Goal: Connect with others: Connect with other users

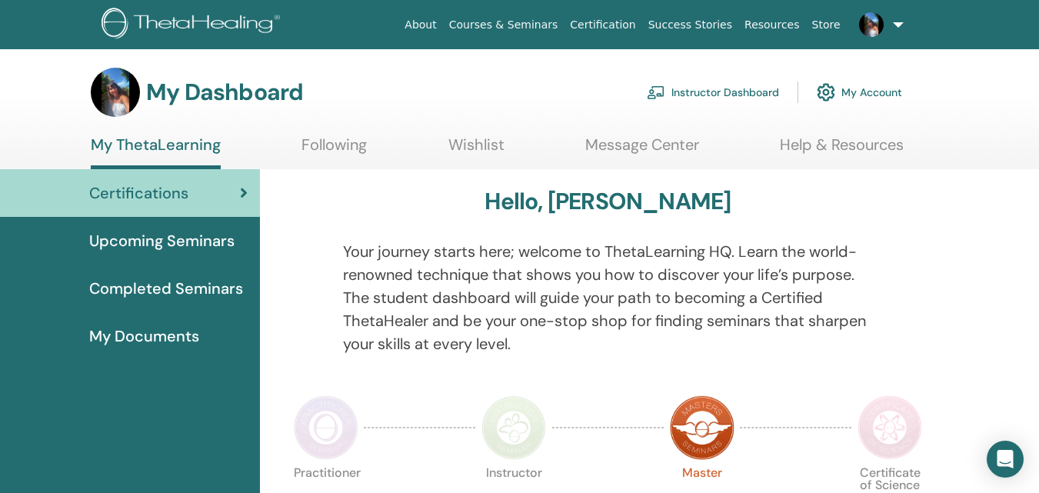
click at [215, 288] on span "Completed Seminars" at bounding box center [166, 288] width 154 height 23
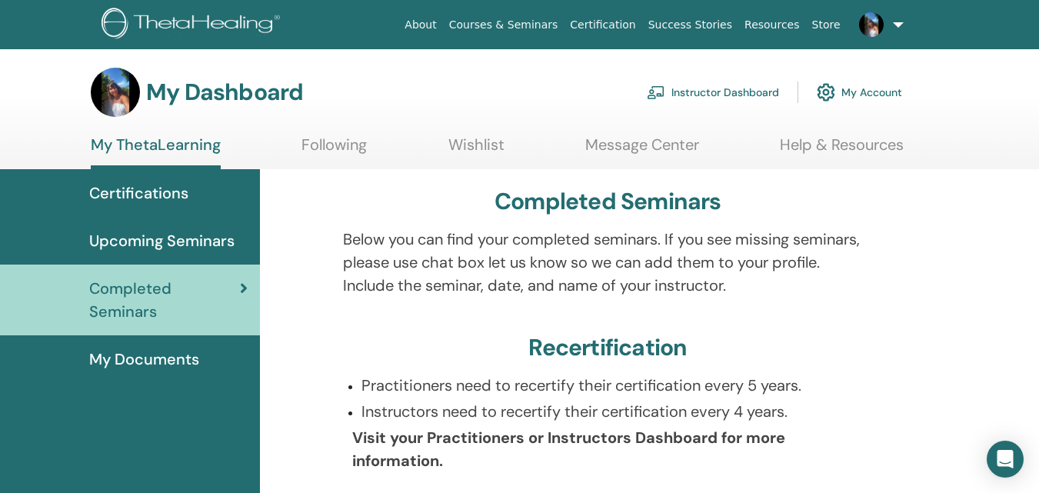
click at [170, 201] on span "Certifications" at bounding box center [138, 193] width 99 height 23
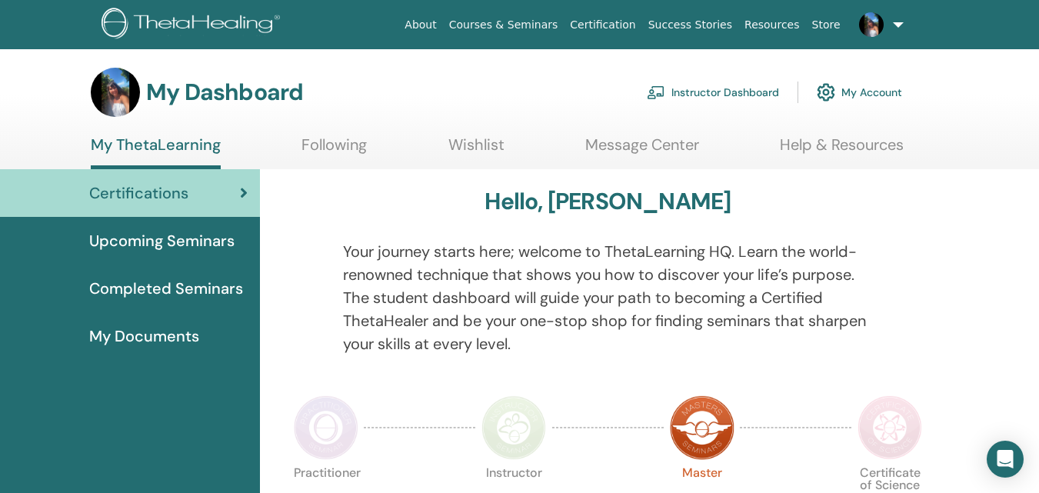
click at [871, 88] on link "My Account" at bounding box center [859, 92] width 85 height 34
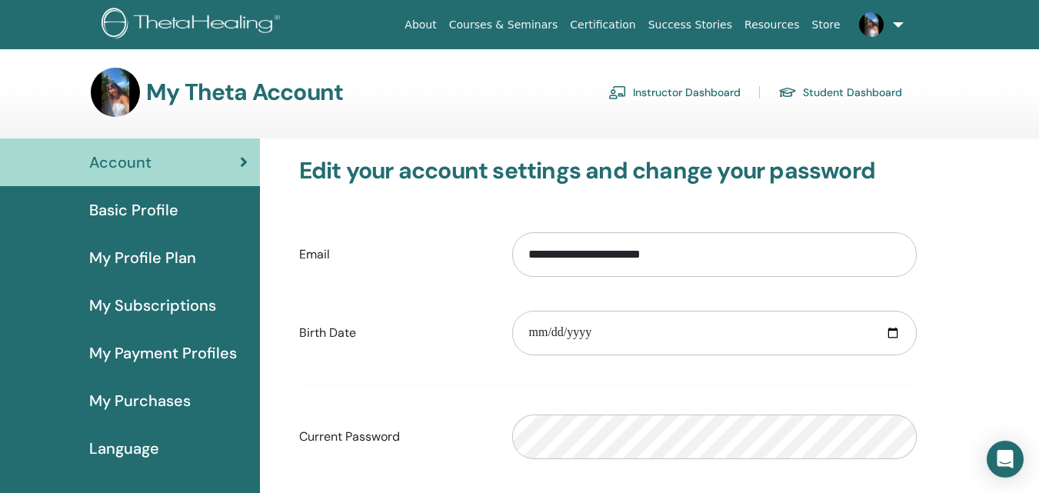
click at [135, 264] on span "My Profile Plan" at bounding box center [142, 257] width 107 height 23
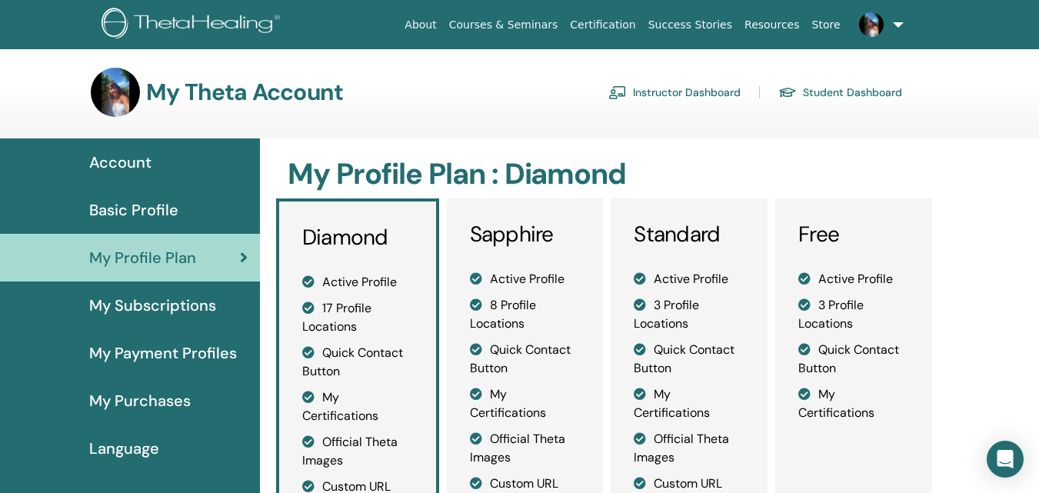
click at [170, 306] on span "My Subscriptions" at bounding box center [152, 305] width 127 height 23
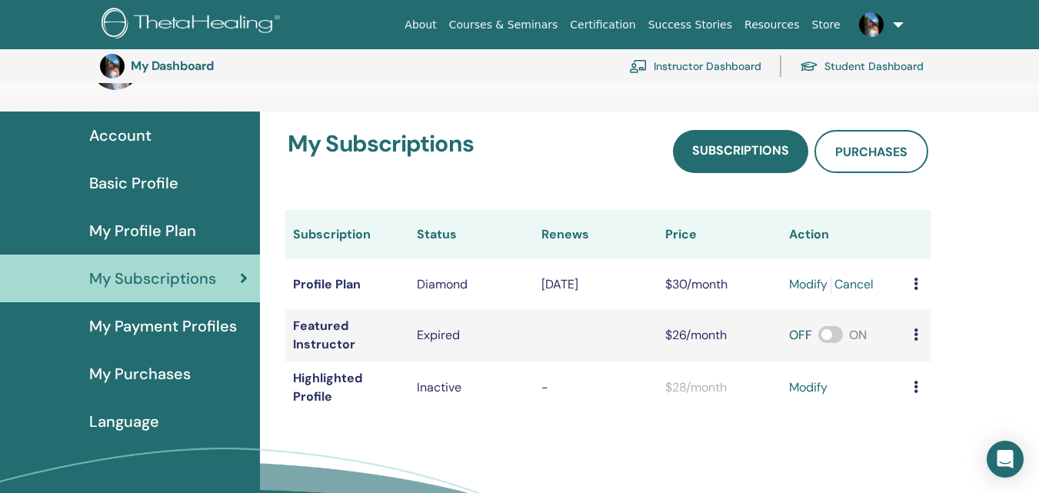
scroll to position [188, 0]
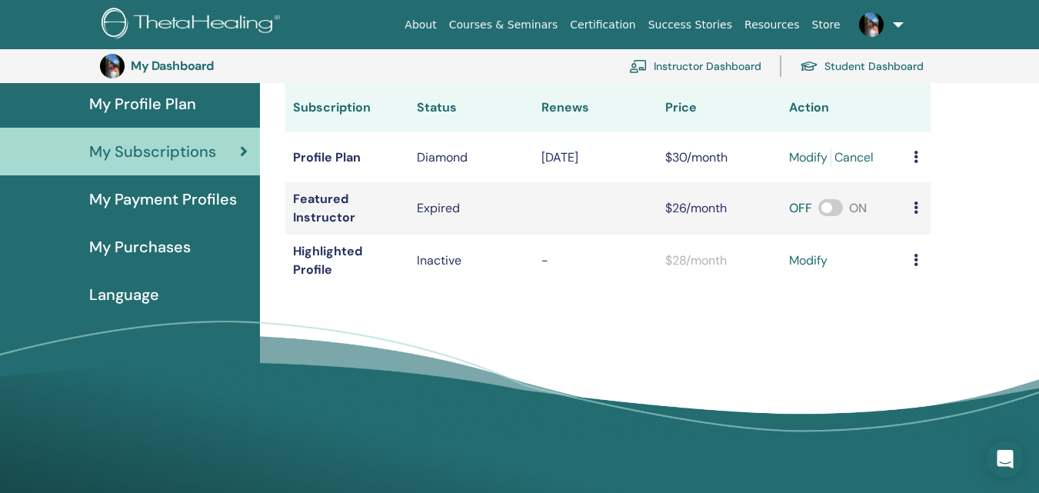
click at [163, 252] on span "My Purchases" at bounding box center [140, 246] width 102 height 23
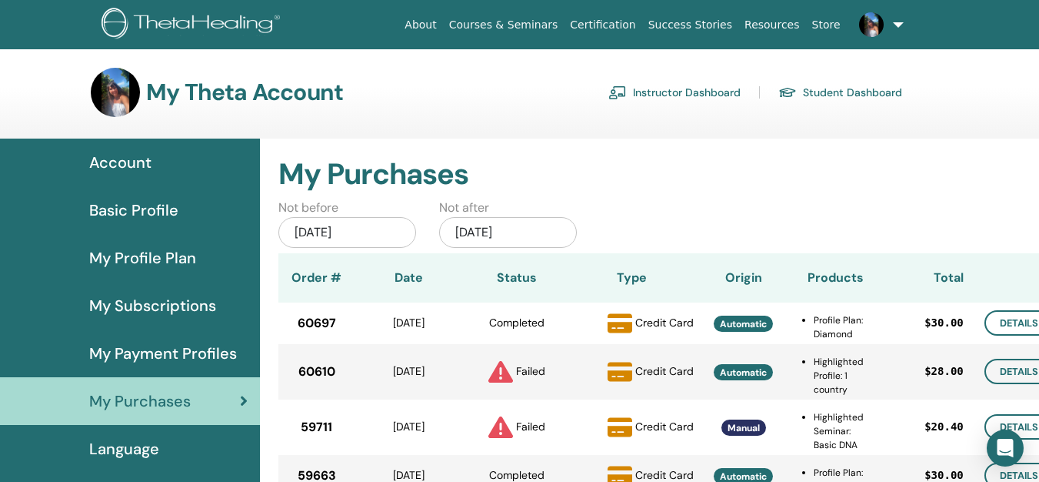
click at [161, 257] on span "My Profile Plan" at bounding box center [142, 257] width 107 height 23
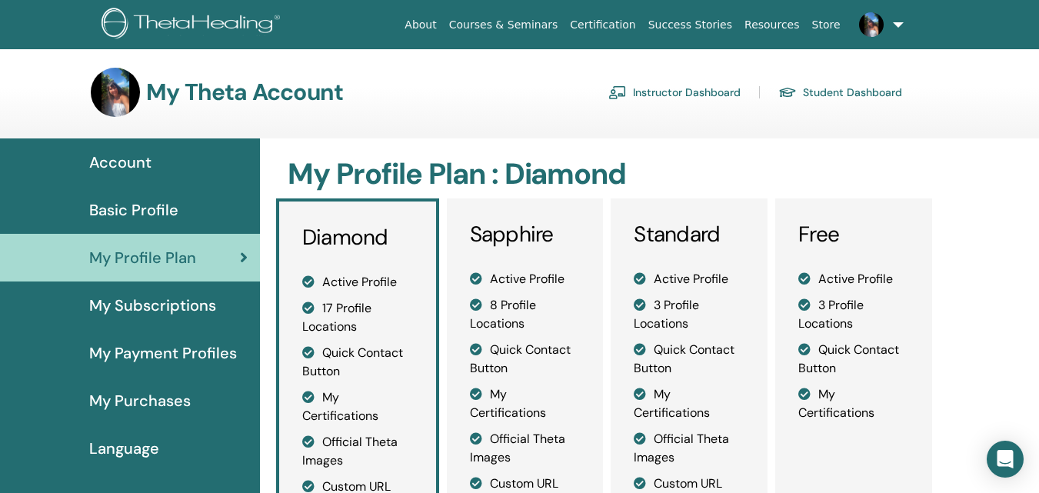
click at [151, 216] on span "Basic Profile" at bounding box center [133, 209] width 89 height 23
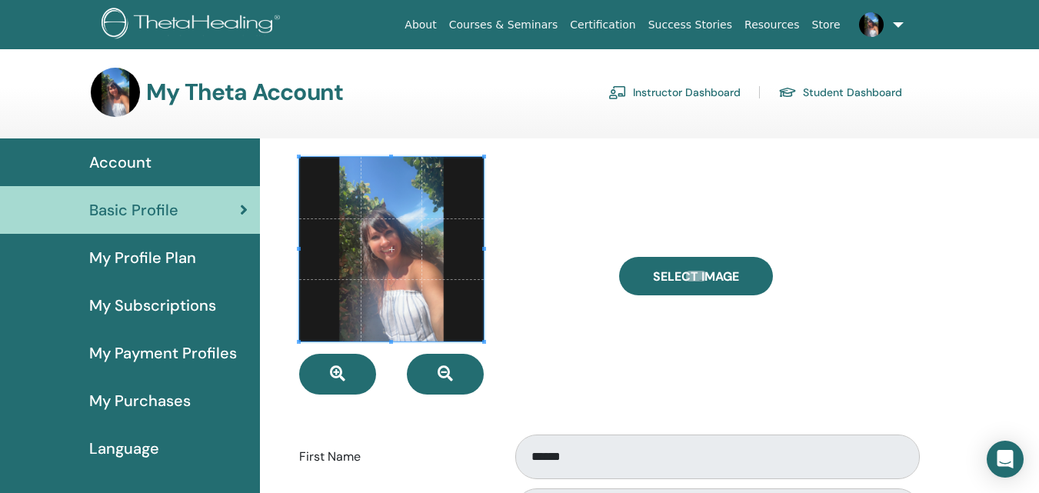
click at [125, 166] on span "Account" at bounding box center [120, 162] width 62 height 23
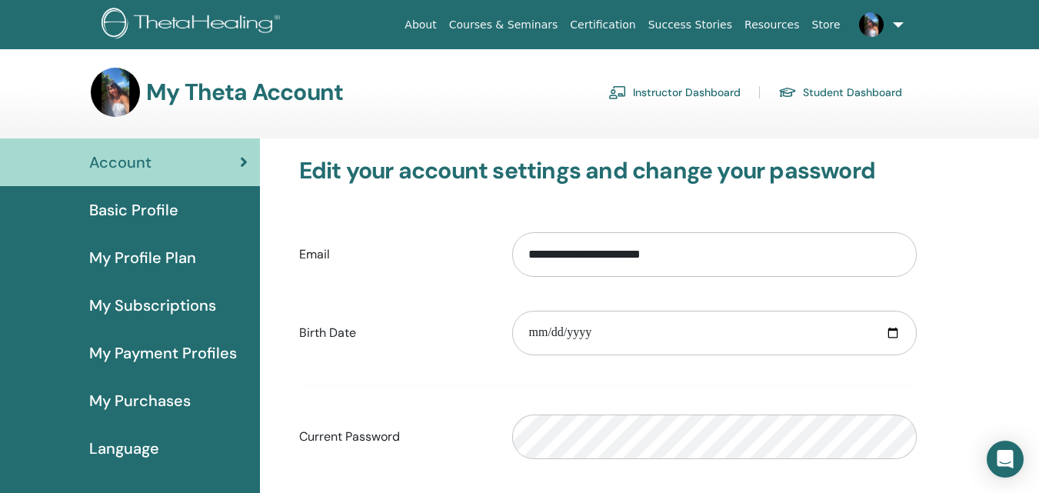
click at [875, 22] on img at bounding box center [871, 24] width 25 height 25
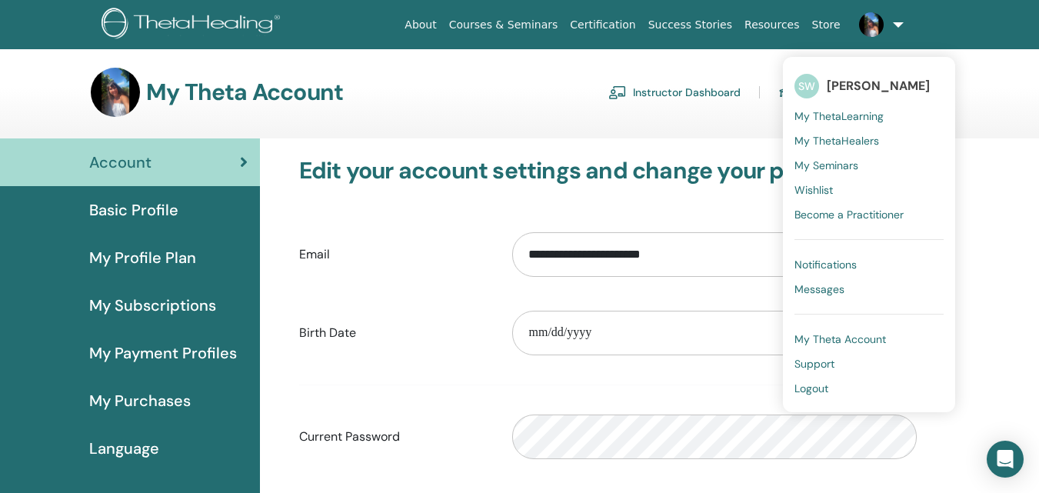
click at [852, 76] on link "SW [PERSON_NAME]" at bounding box center [869, 85] width 149 height 35
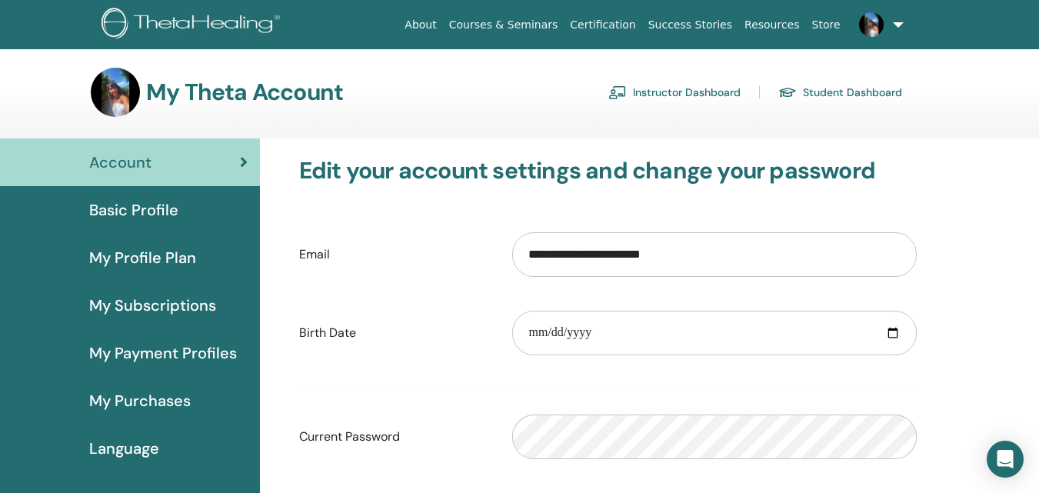
click at [118, 96] on img at bounding box center [115, 92] width 49 height 49
click at [818, 89] on link "Student Dashboard" at bounding box center [841, 92] width 124 height 25
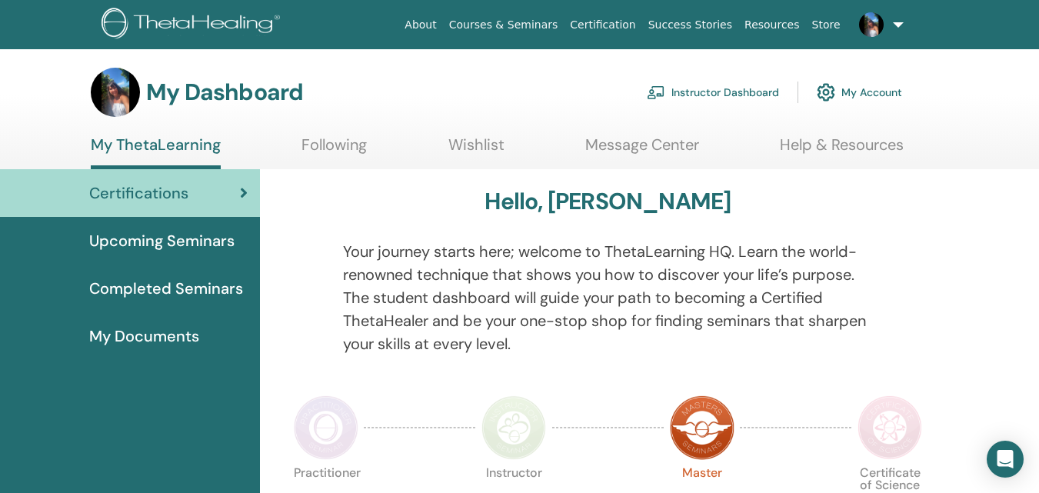
click at [345, 147] on link "Following" at bounding box center [334, 150] width 65 height 30
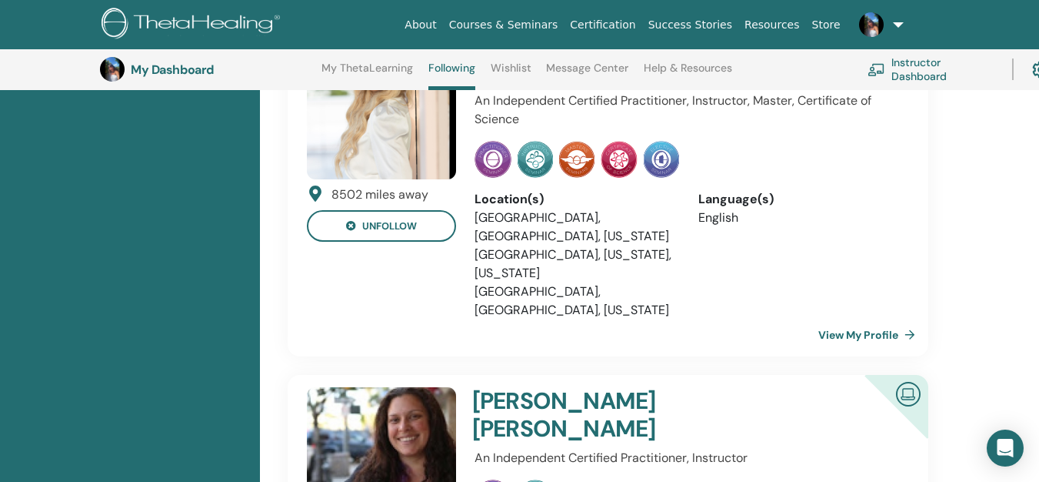
scroll to position [3657, 0]
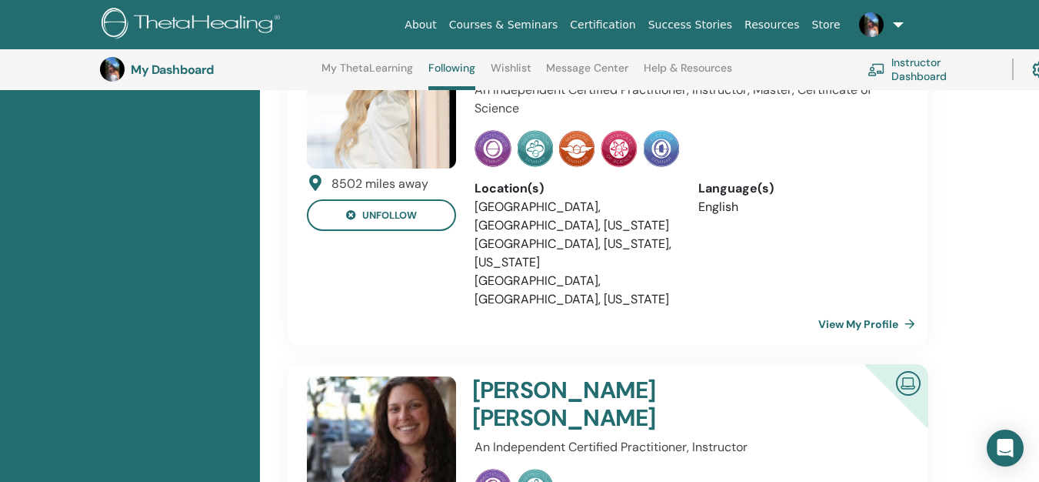
scroll to position [3657, 0]
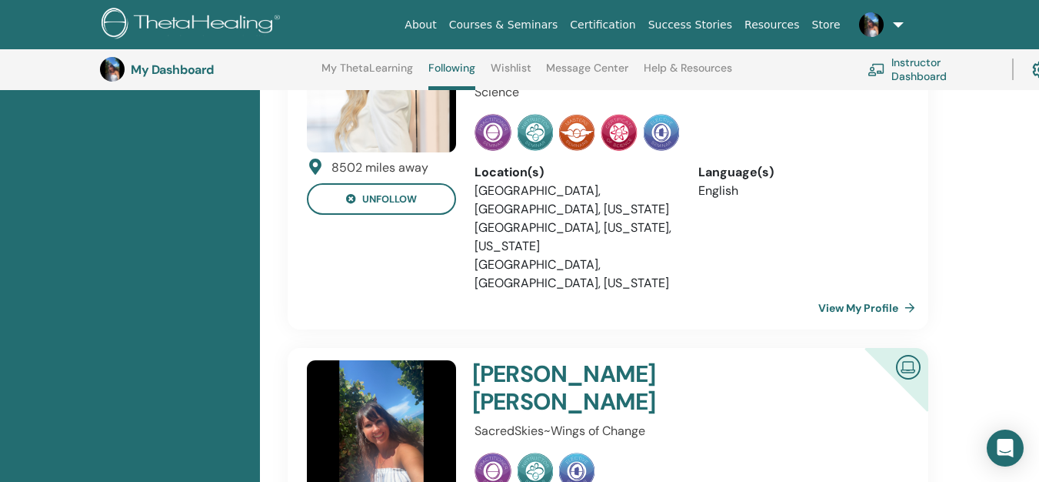
click at [363, 360] on img at bounding box center [381, 434] width 149 height 149
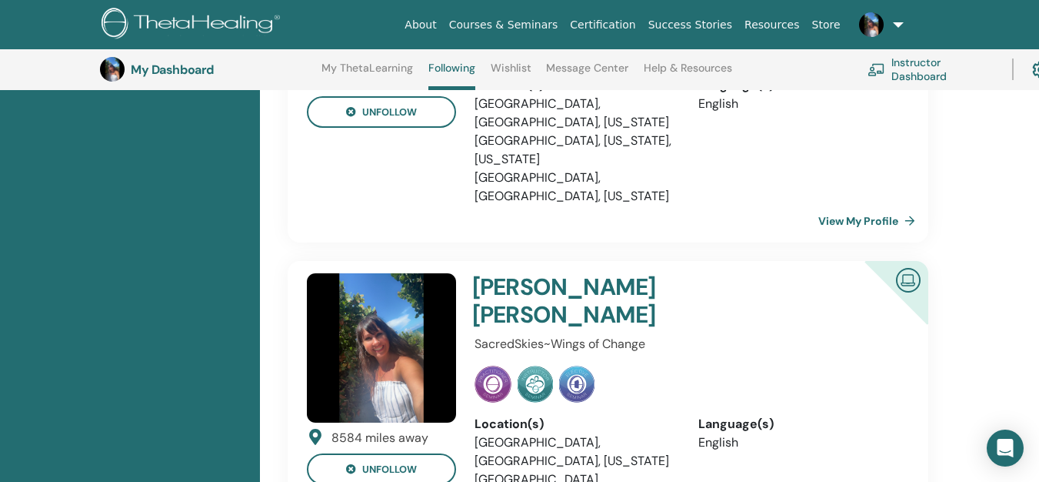
scroll to position [3718, 0]
